Goal: Information Seeking & Learning: Check status

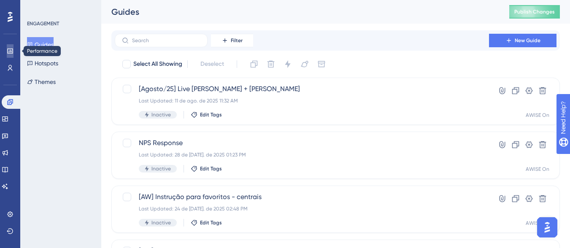
click at [0, 0] on link at bounding box center [0, 0] width 0 height 0
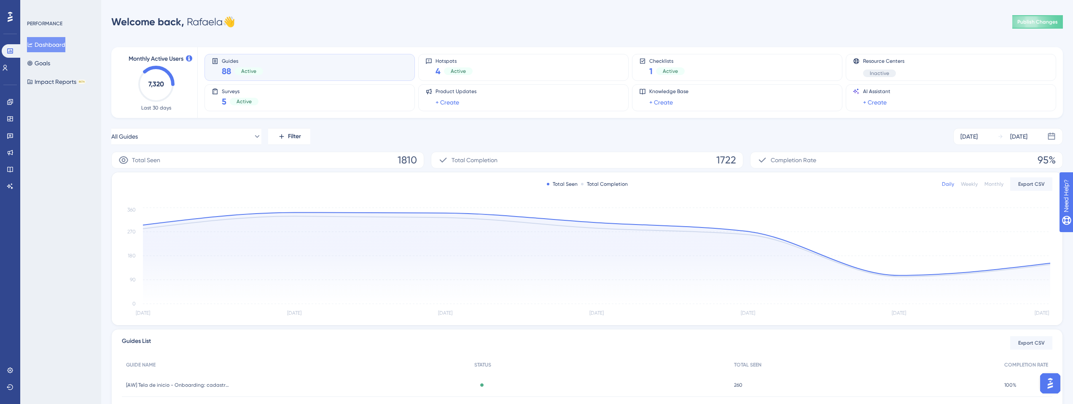
click at [54, 42] on button "Dashboard" at bounding box center [46, 44] width 38 height 15
click at [0, 0] on link at bounding box center [0, 0] width 0 height 0
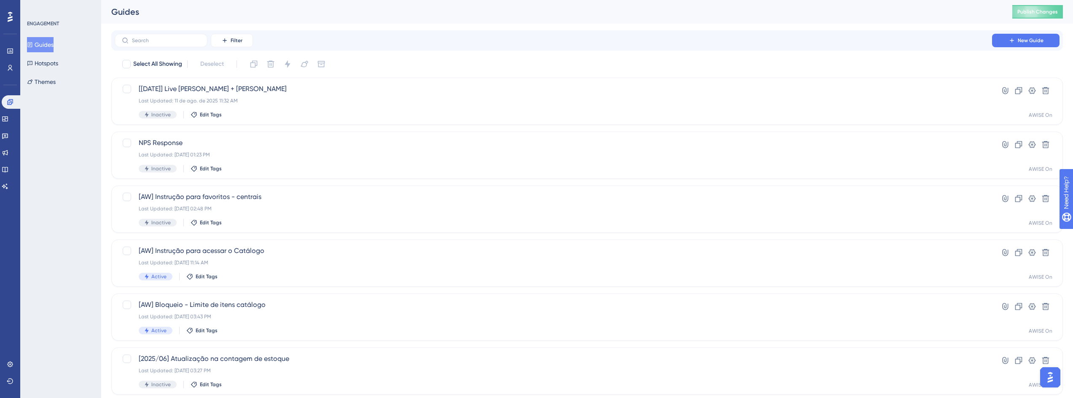
click at [70, 69] on div "Guides Hotspots Themes" at bounding box center [61, 63] width 68 height 52
click at [58, 62] on button "Hotspots" at bounding box center [42, 63] width 31 height 15
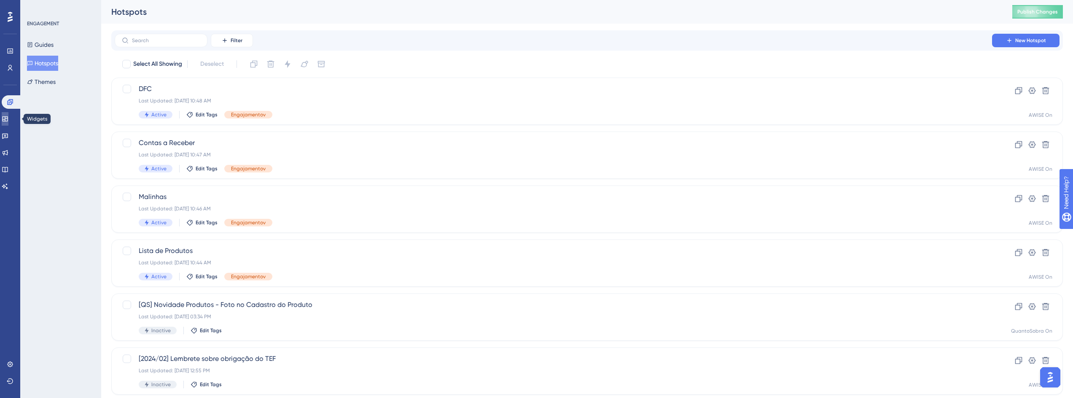
click at [8, 115] on link at bounding box center [5, 118] width 7 height 13
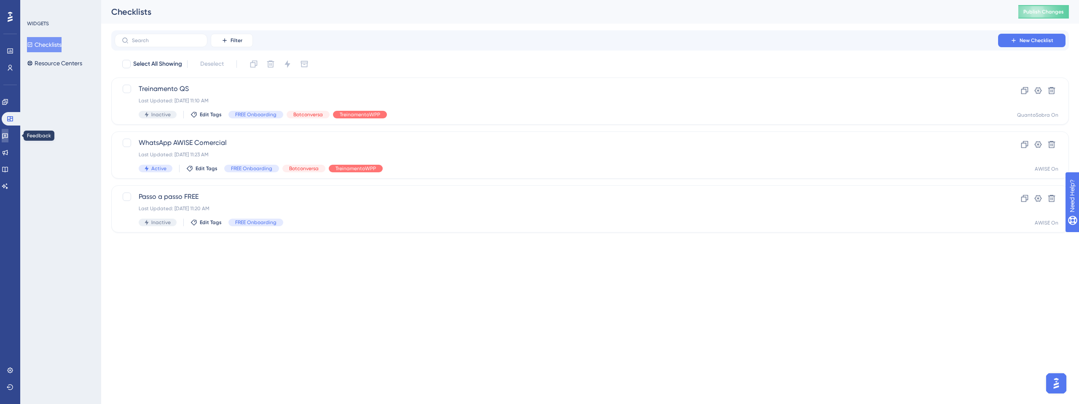
drag, startPoint x: 11, startPoint y: 135, endPoint x: 37, endPoint y: 131, distance: 26.0
click at [8, 135] on icon at bounding box center [5, 135] width 7 height 7
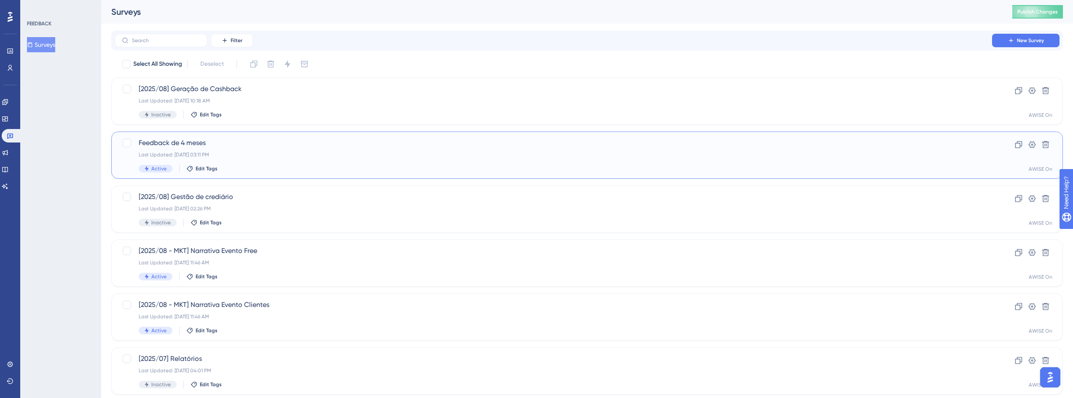
click at [289, 170] on div "Active Edit Tags" at bounding box center [553, 169] width 829 height 8
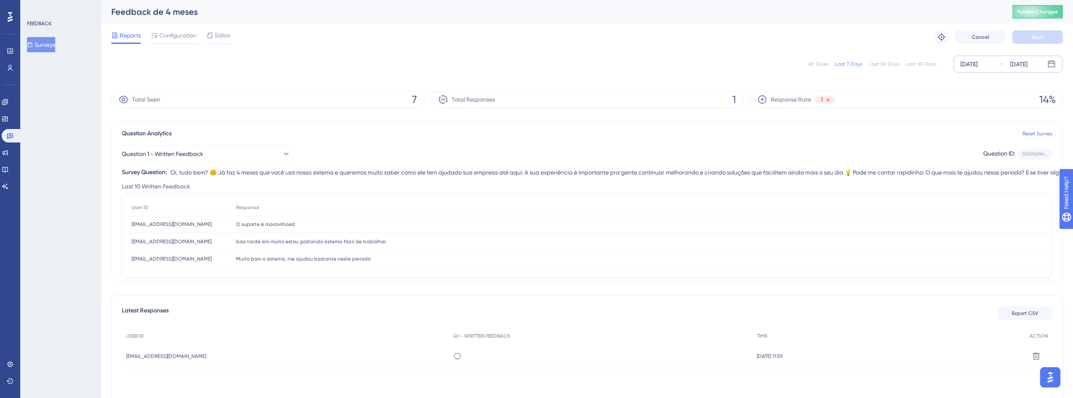
click at [970, 61] on div "[DATE]" at bounding box center [969, 64] width 17 height 10
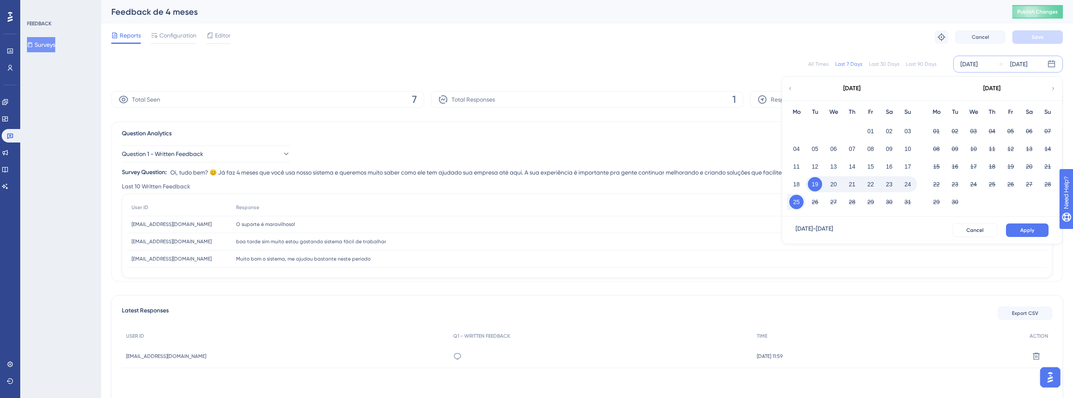
click at [811, 39] on div "Reports Configuration Editor Troubleshoot Cancel Save" at bounding box center [587, 37] width 952 height 27
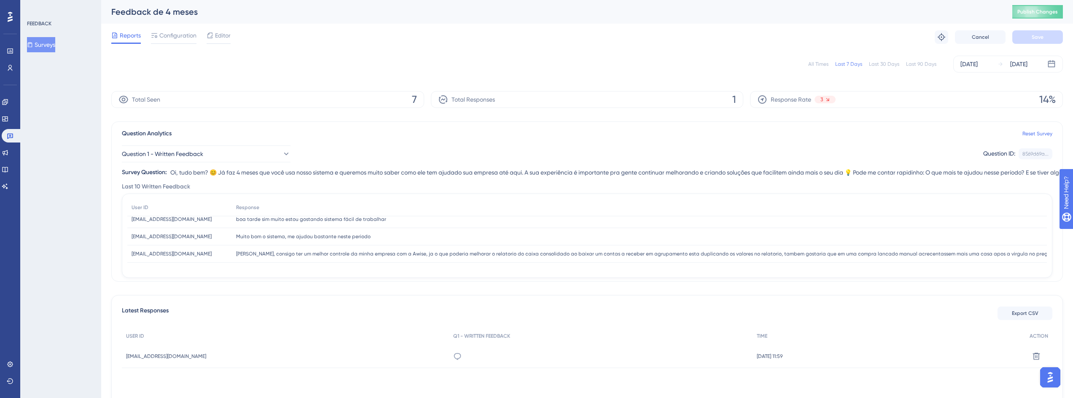
click at [43, 47] on button "Surveys" at bounding box center [41, 44] width 28 height 15
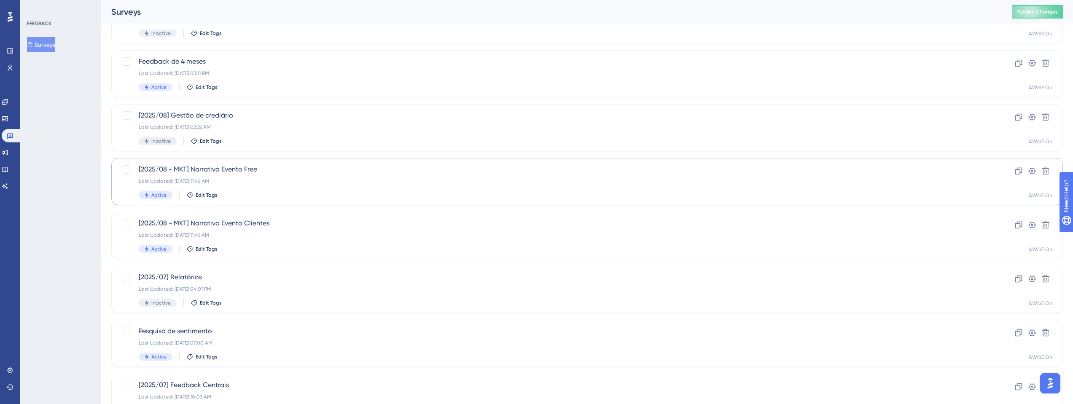
scroll to position [152, 0]
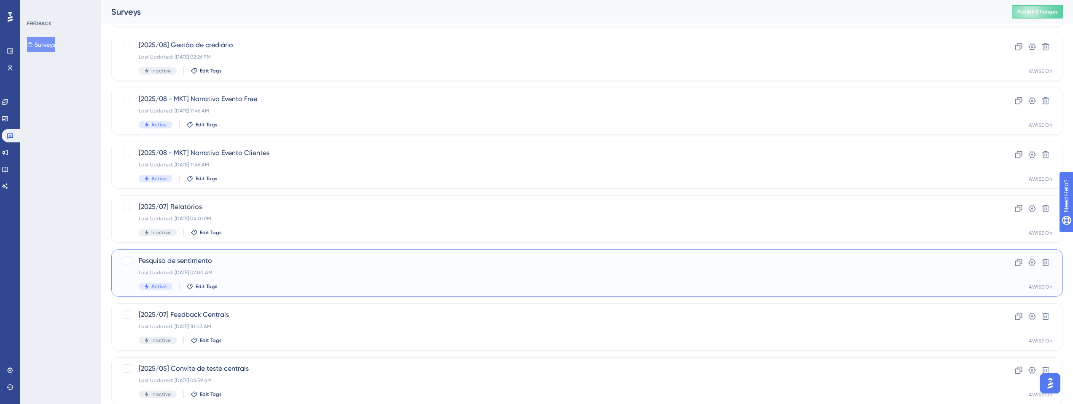
click at [301, 285] on div "Active Edit Tags" at bounding box center [553, 287] width 829 height 8
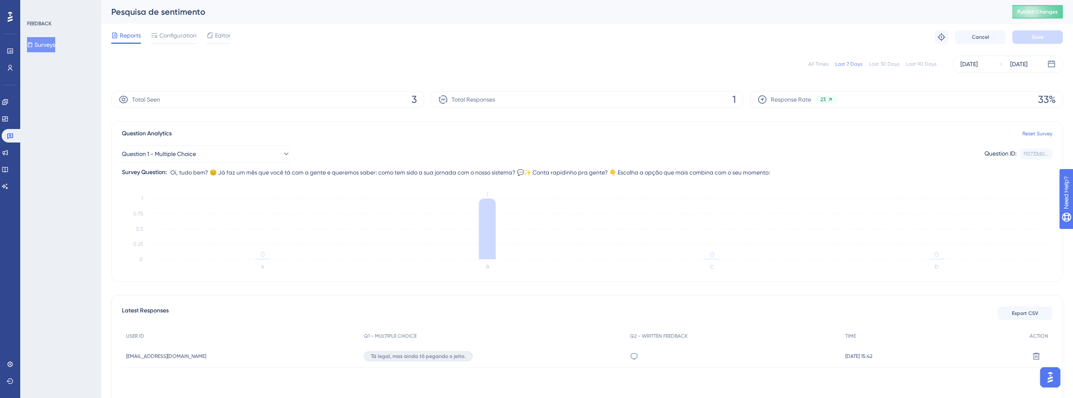
click at [0, 0] on div "Engagement" at bounding box center [0, 0] width 0 height 0
click at [0, 0] on link at bounding box center [0, 0] width 0 height 0
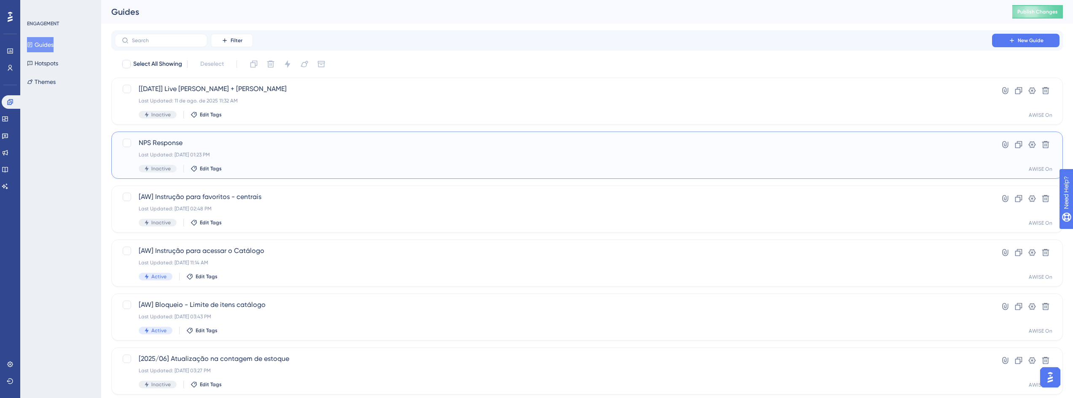
click at [178, 144] on span "NPS Response" at bounding box center [553, 143] width 829 height 10
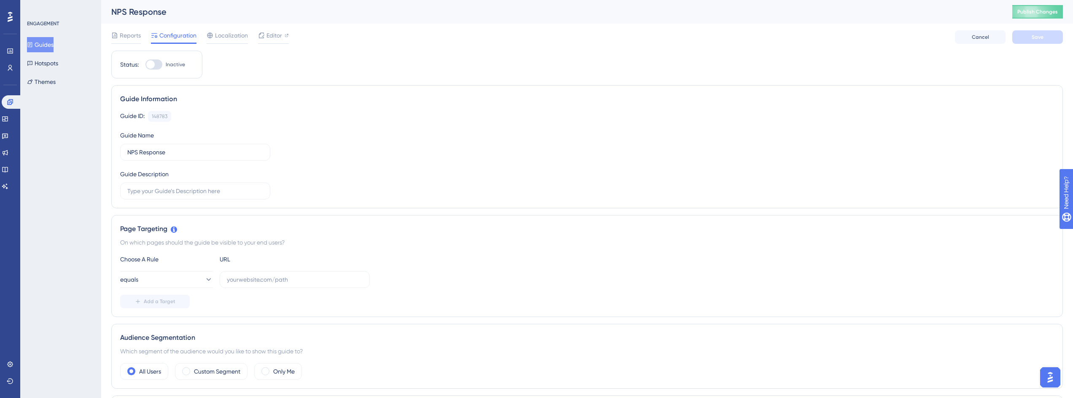
click at [156, 67] on div at bounding box center [153, 64] width 17 height 10
click at [145, 65] on input "Inactive" at bounding box center [145, 65] width 0 height 0
checkbox input "false"
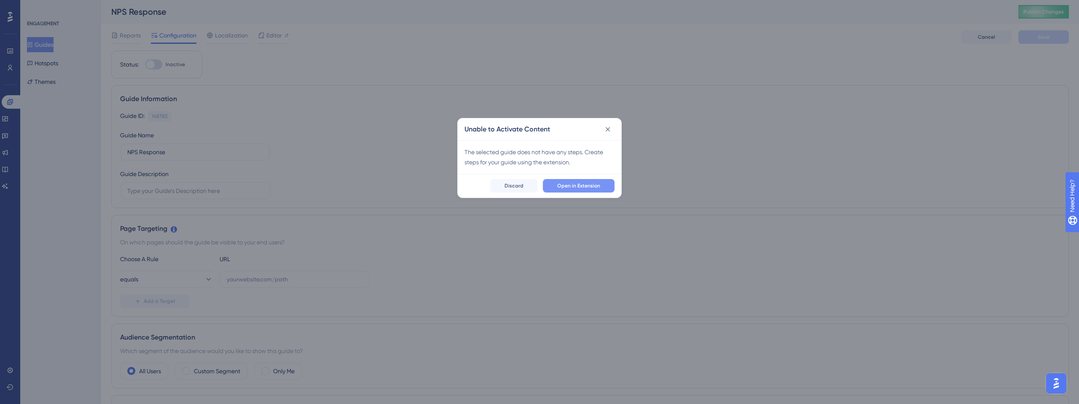
click at [566, 188] on span "Open in Extension" at bounding box center [578, 186] width 43 height 7
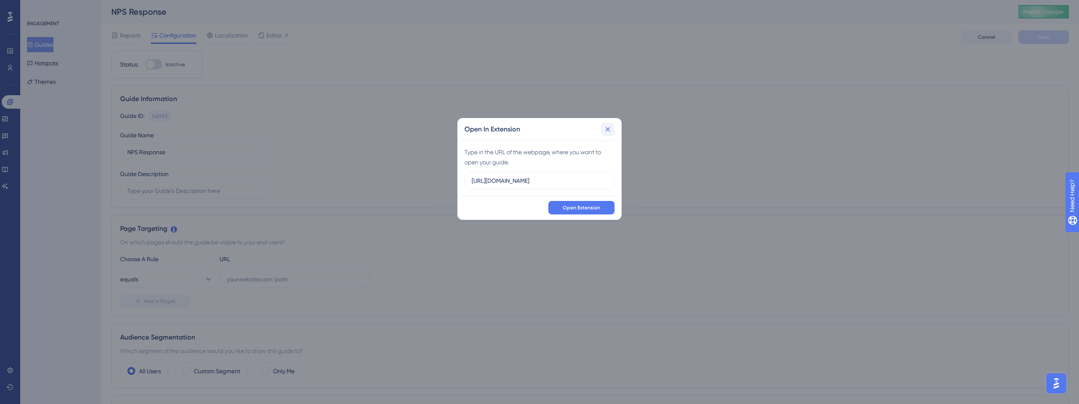
click at [606, 131] on icon at bounding box center [608, 129] width 5 height 5
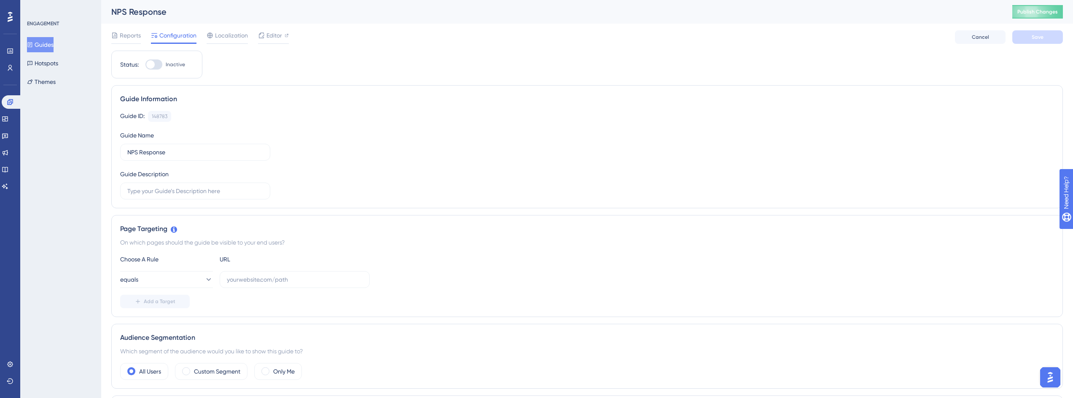
click at [52, 46] on button "Guides" at bounding box center [40, 44] width 27 height 15
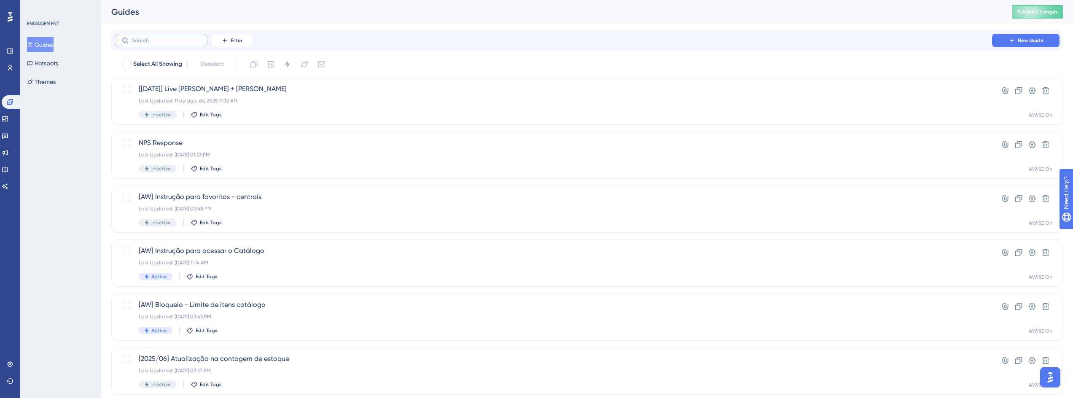
click at [158, 41] on input "text" at bounding box center [166, 41] width 68 height 6
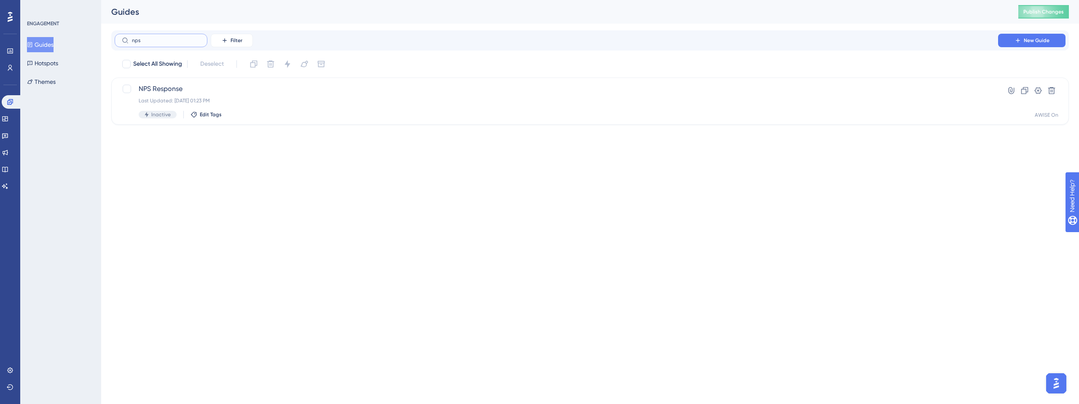
type input "nps"
click at [901, 114] on div "Inactive Edit Tags" at bounding box center [557, 115] width 836 height 8
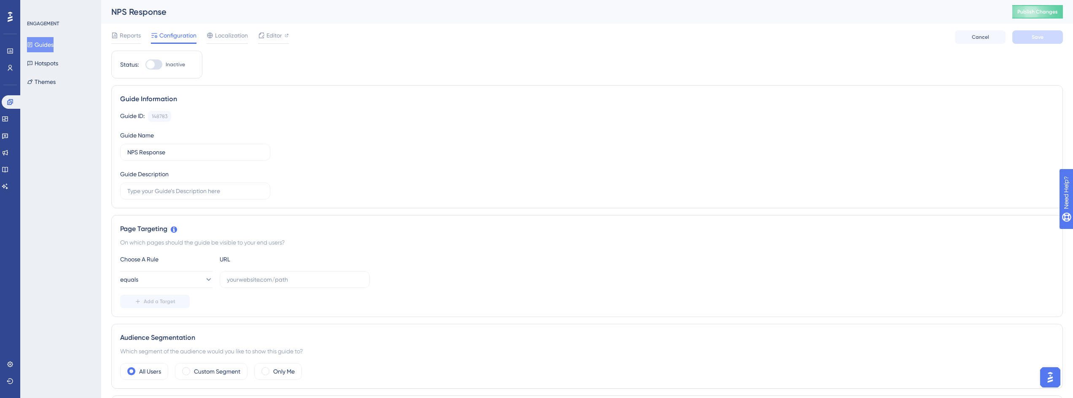
click at [159, 65] on div at bounding box center [153, 64] width 17 height 10
click at [145, 65] on input "Inactive" at bounding box center [145, 65] width 0 height 0
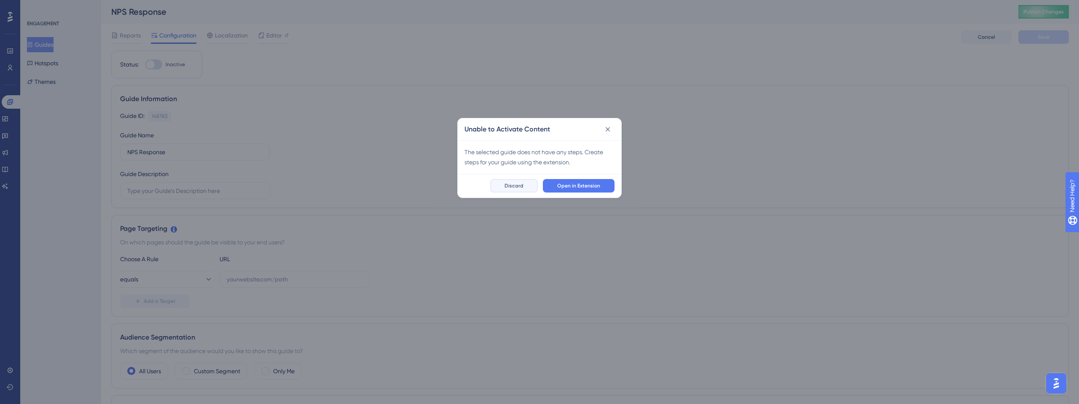
click at [535, 184] on button "Discard" at bounding box center [514, 185] width 48 height 13
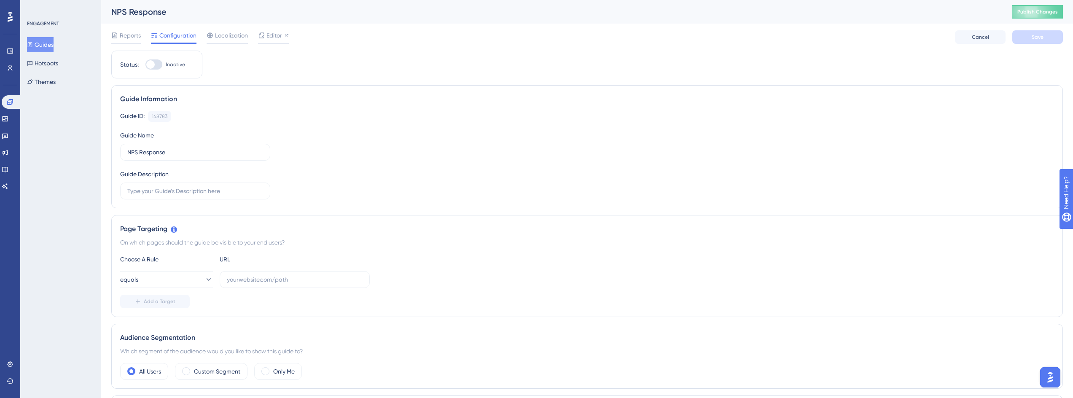
click at [156, 64] on div at bounding box center [153, 64] width 17 height 10
click at [145, 65] on input "Inactive" at bounding box center [145, 65] width 0 height 0
checkbox input "false"
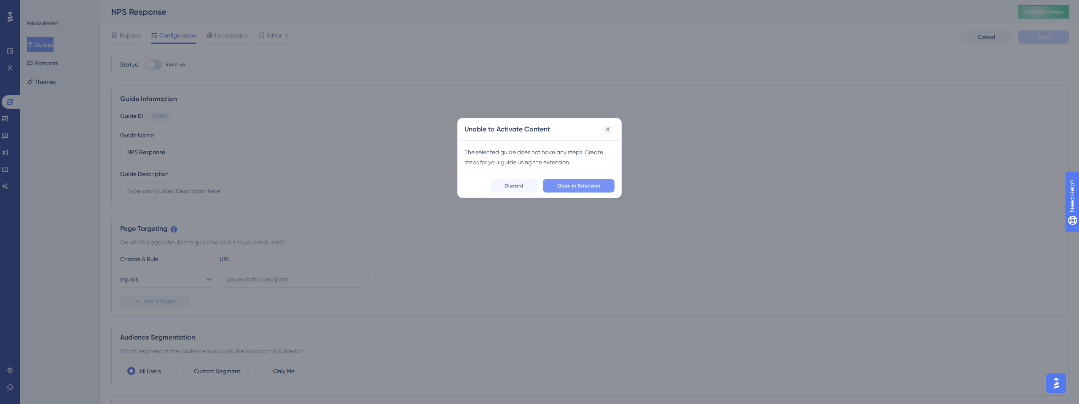
click at [592, 190] on button "Open in Extension" at bounding box center [579, 185] width 72 height 13
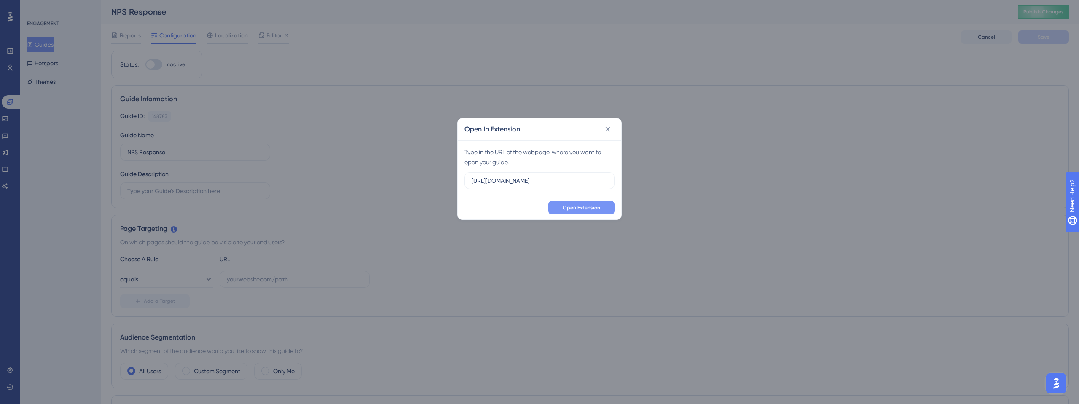
click at [585, 210] on span "Open Extension" at bounding box center [582, 207] width 38 height 7
click at [609, 127] on icon at bounding box center [608, 129] width 8 height 8
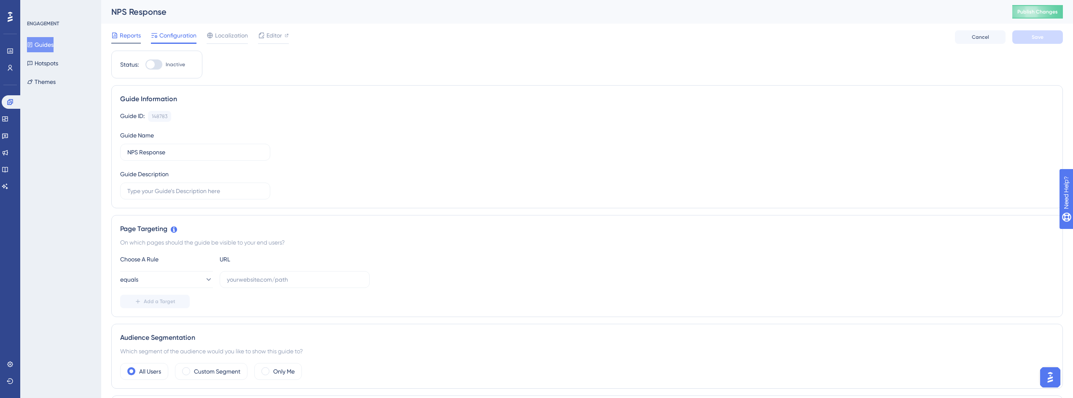
click at [135, 32] on span "Reports" at bounding box center [130, 35] width 21 height 10
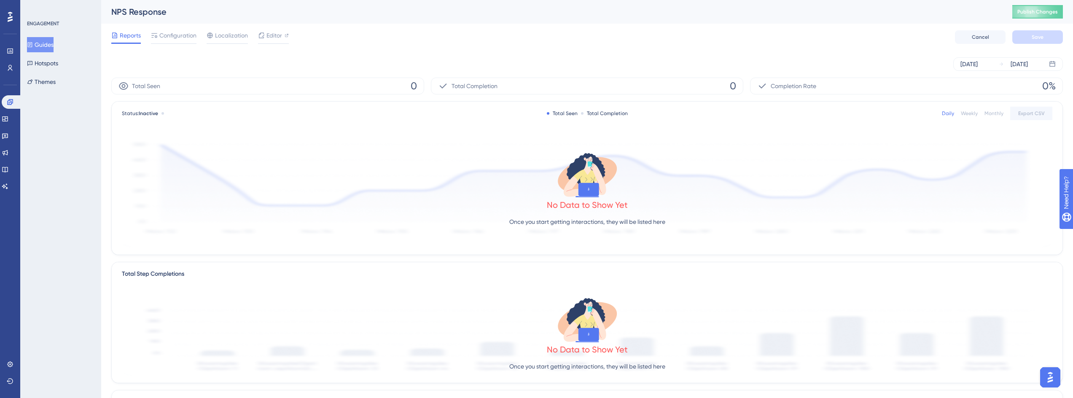
click at [174, 32] on span "Configuration" at bounding box center [177, 35] width 37 height 10
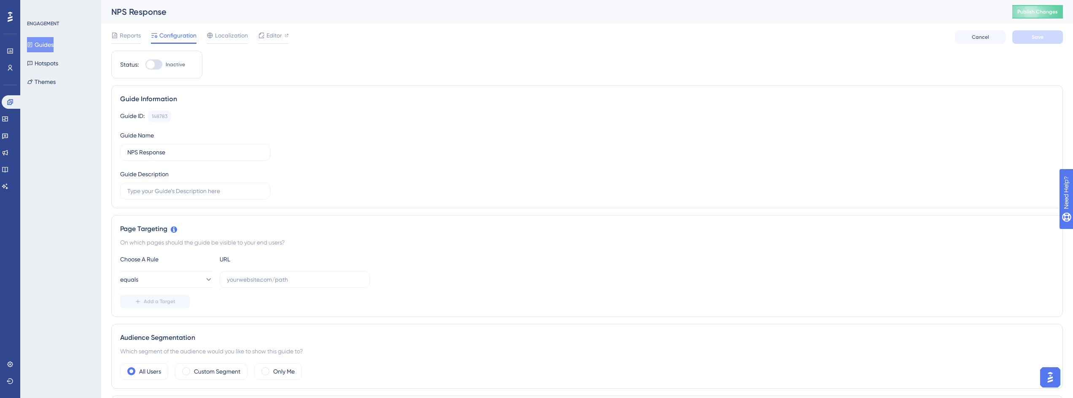
click at [49, 45] on button "Guides" at bounding box center [40, 44] width 27 height 15
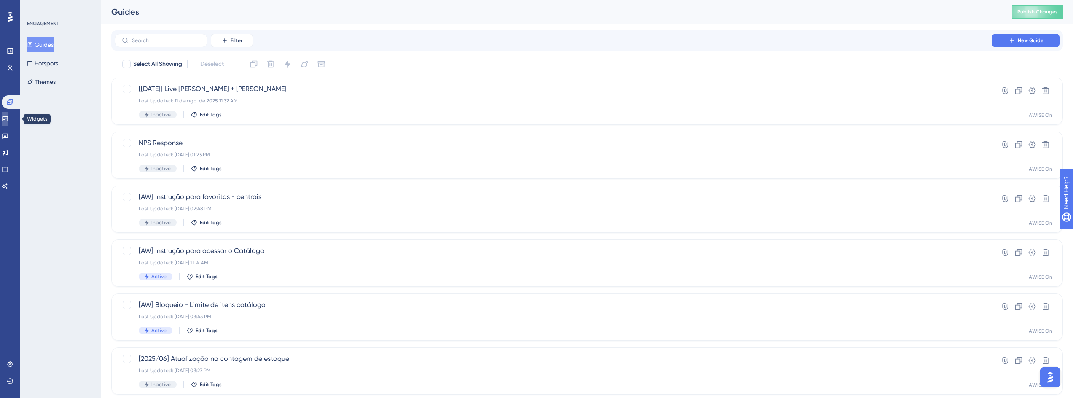
click at [7, 116] on icon at bounding box center [5, 119] width 7 height 7
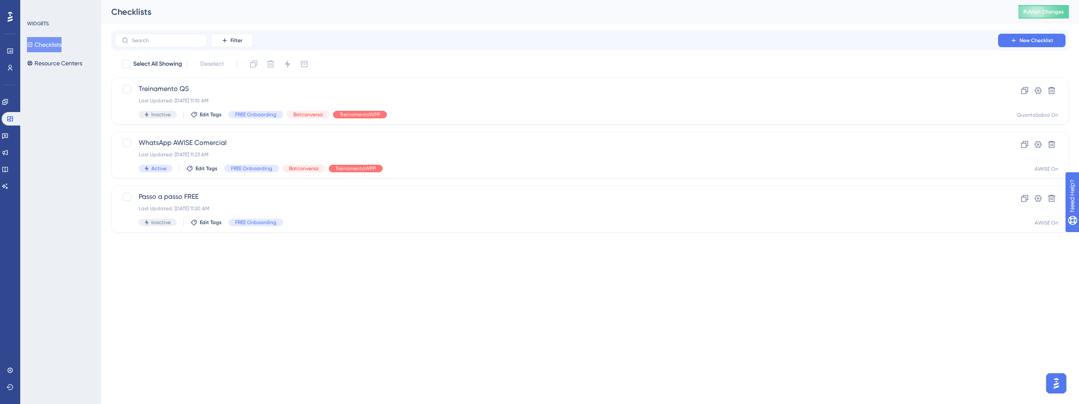
click at [0, 0] on div "Engagement Widgets Feedback Product Updates Knowledge Base AI Assistant" at bounding box center [0, 0] width 0 height 0
click at [8, 141] on link at bounding box center [5, 135] width 7 height 13
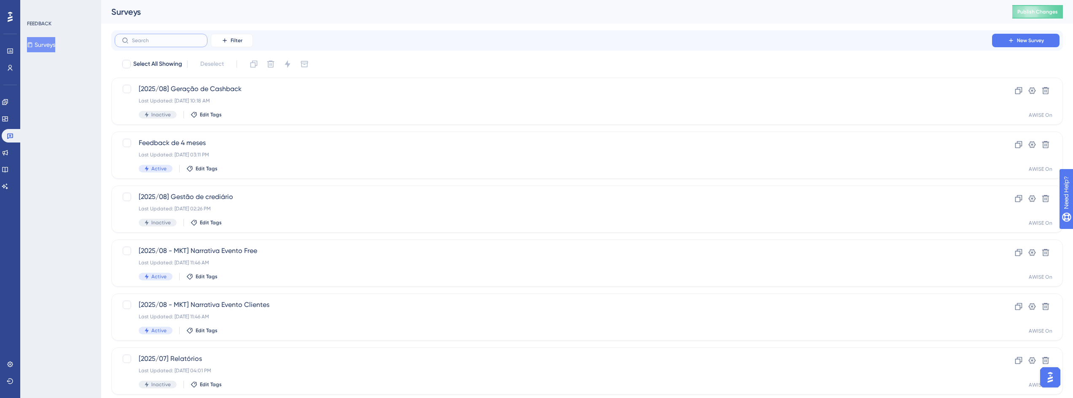
click at [158, 38] on input "text" at bounding box center [166, 41] width 68 height 6
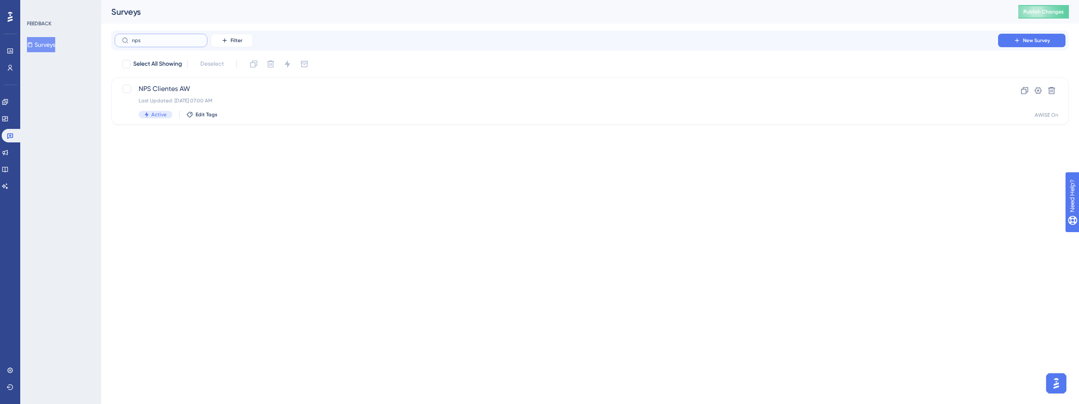
type input "nps"
click at [333, 100] on div "Last Updated: [DATE] 07:00 AM" at bounding box center [557, 100] width 836 height 7
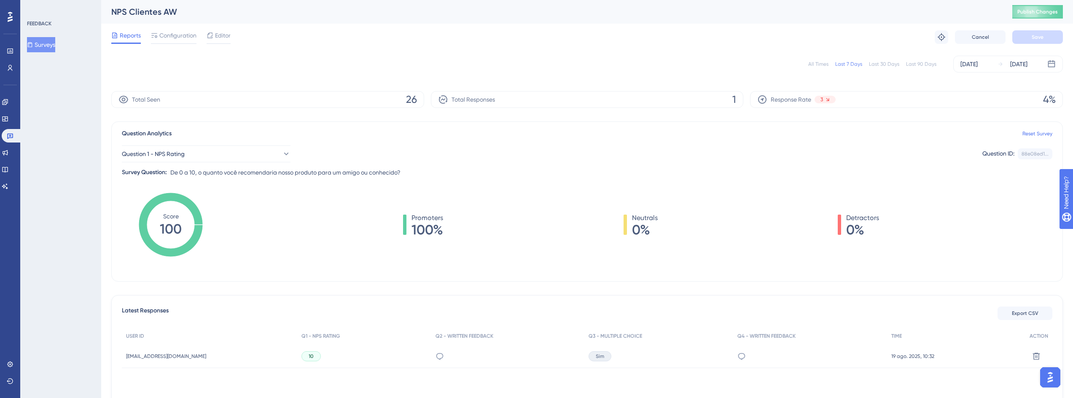
scroll to position [65, 0]
